Goal: Transaction & Acquisition: Subscribe to service/newsletter

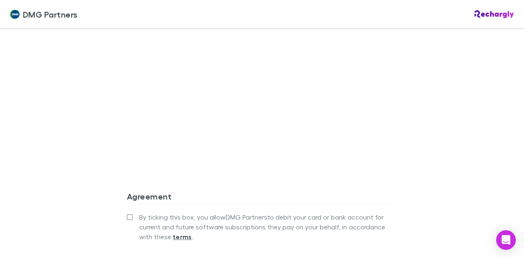
scroll to position [777, 0]
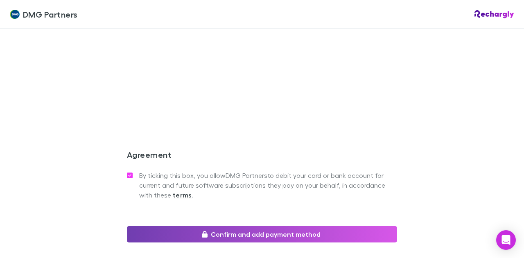
click at [242, 226] on button "Confirm and add payment method" at bounding box center [262, 234] width 270 height 16
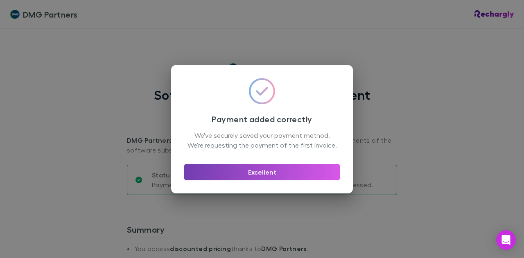
click at [282, 175] on button "Excellent" at bounding box center [261, 172] width 155 height 16
